Goal: Task Accomplishment & Management: Use online tool/utility

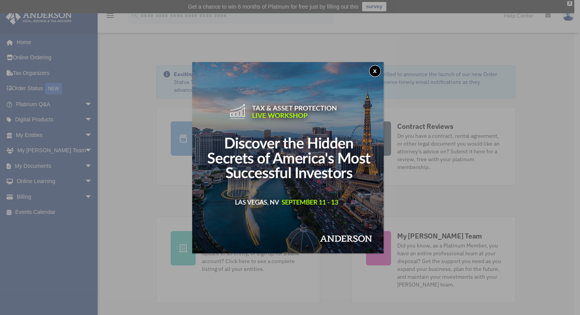
click at [379, 67] on button "x" at bounding box center [375, 71] width 12 height 12
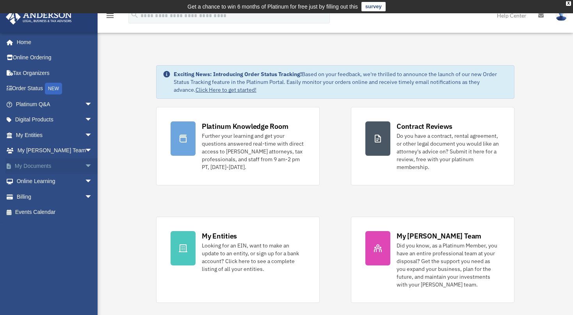
click at [85, 165] on span "arrow_drop_down" at bounding box center [93, 166] width 16 height 16
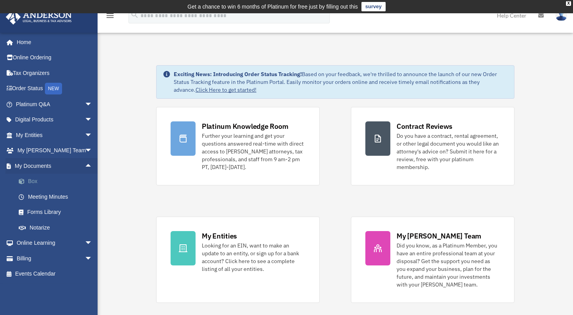
click at [32, 184] on link "Box" at bounding box center [57, 182] width 93 height 16
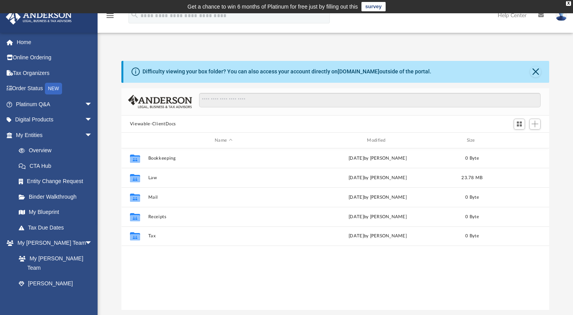
scroll to position [171, 421]
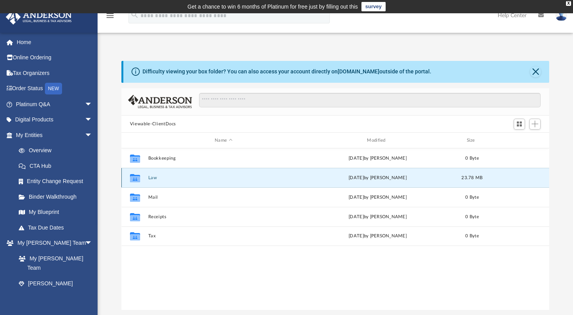
click at [152, 178] on button "Law" at bounding box center [223, 177] width 151 height 5
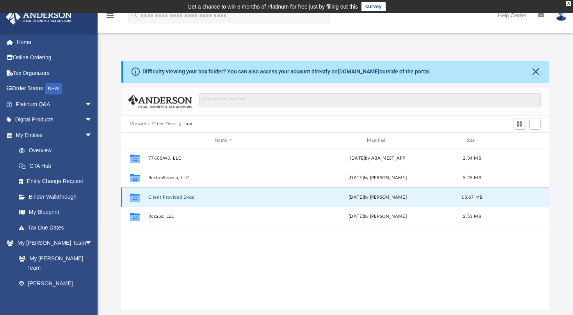
click at [182, 196] on button "Client Provided Docs" at bounding box center [223, 197] width 151 height 5
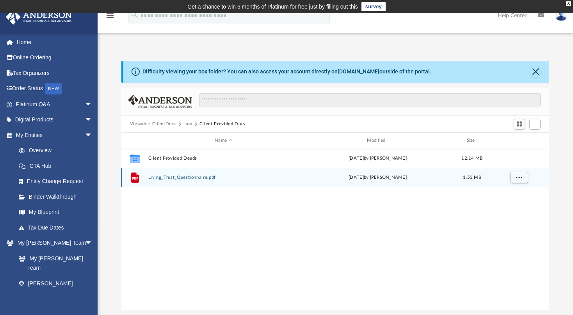
click at [191, 177] on button "Living_Trust_Questionnaire.pdf" at bounding box center [223, 177] width 151 height 5
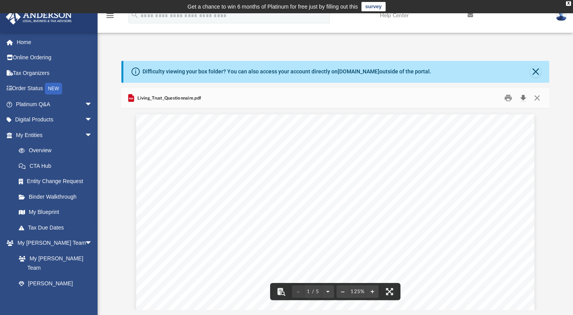
click at [524, 100] on button "Download" at bounding box center [523, 98] width 14 height 12
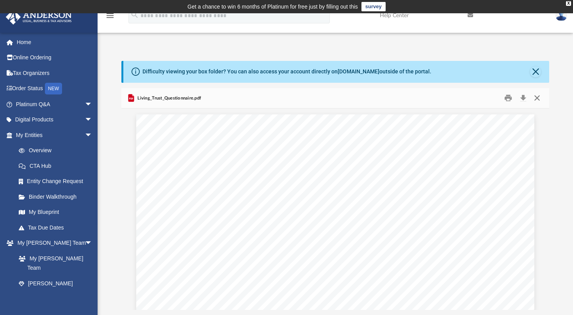
click at [535, 96] on button "Close" at bounding box center [537, 98] width 14 height 12
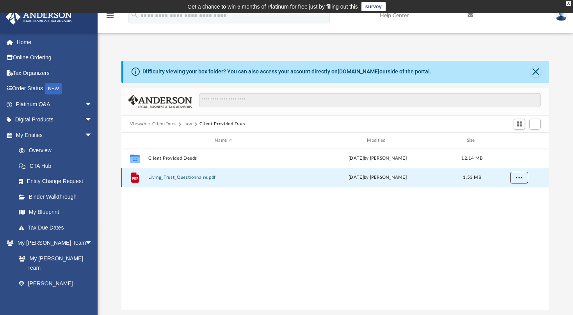
click at [516, 182] on button "More options" at bounding box center [519, 178] width 18 height 12
click at [536, 126] on span "Add" at bounding box center [535, 124] width 7 height 7
click at [519, 139] on li "Upload" at bounding box center [523, 139] width 25 height 8
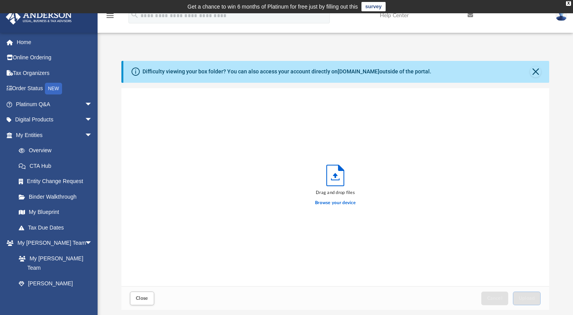
scroll to position [191, 421]
click at [335, 202] on label "Browse your device" at bounding box center [335, 202] width 41 height 7
click at [0, 0] on input "Browse your device" at bounding box center [0, 0] width 0 height 0
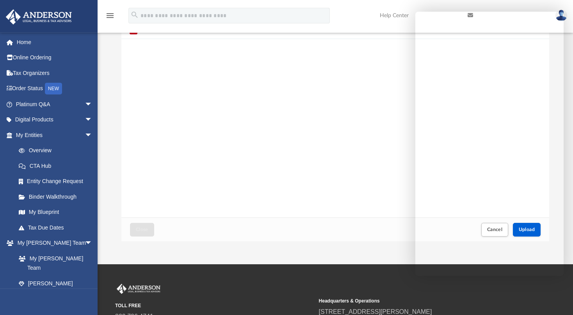
scroll to position [158, 0]
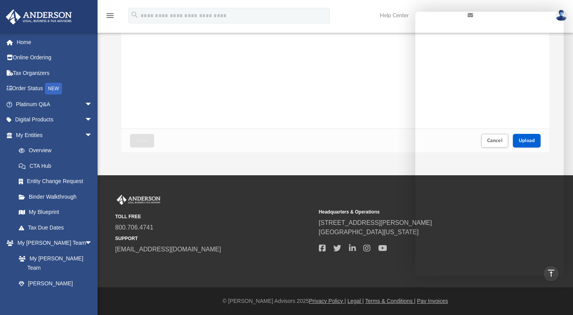
click at [318, 133] on div "Close Cancel Upload" at bounding box center [335, 140] width 428 height 24
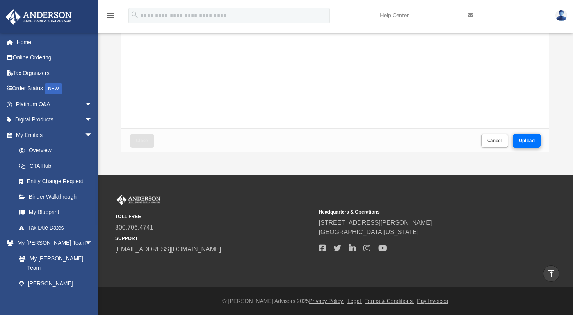
click at [529, 139] on span "Upload" at bounding box center [527, 140] width 16 height 5
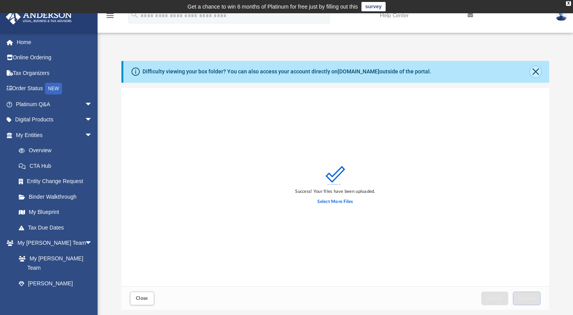
click at [540, 69] on button "Close" at bounding box center [535, 71] width 11 height 11
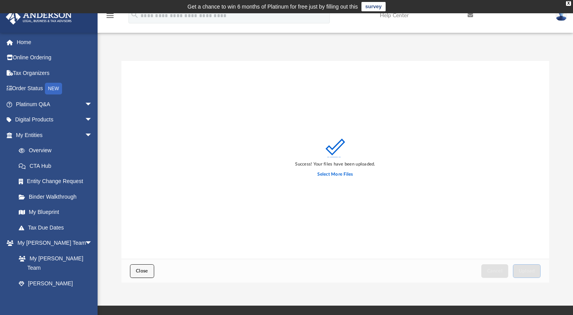
click at [148, 272] on span "Close" at bounding box center [142, 271] width 12 height 5
